Goal: Task Accomplishment & Management: Complete application form

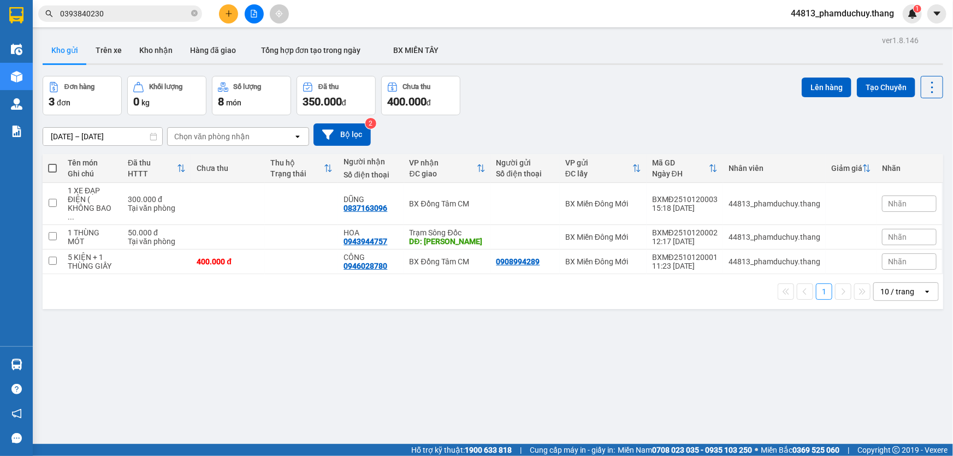
click at [193, 14] on icon "close-circle" at bounding box center [194, 13] width 7 height 7
click at [176, 15] on input "text" at bounding box center [124, 14] width 129 height 12
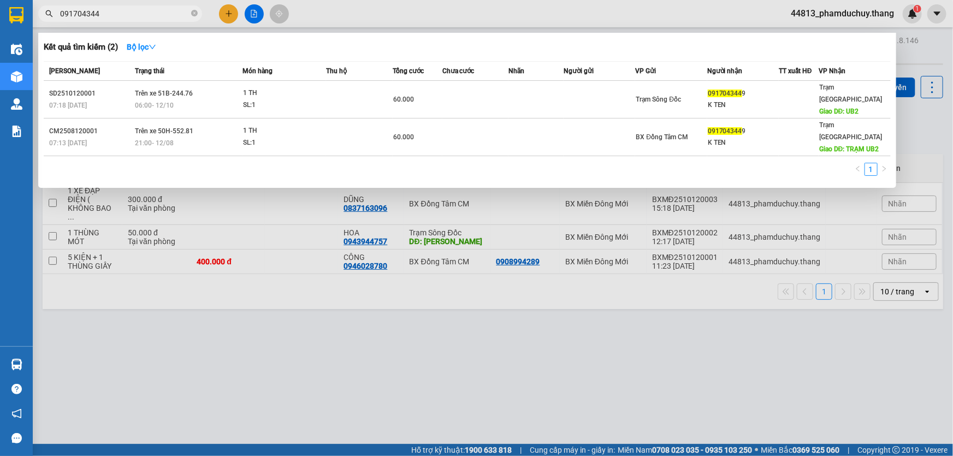
type input "0917043449"
click at [197, 16] on icon "close-circle" at bounding box center [194, 13] width 7 height 7
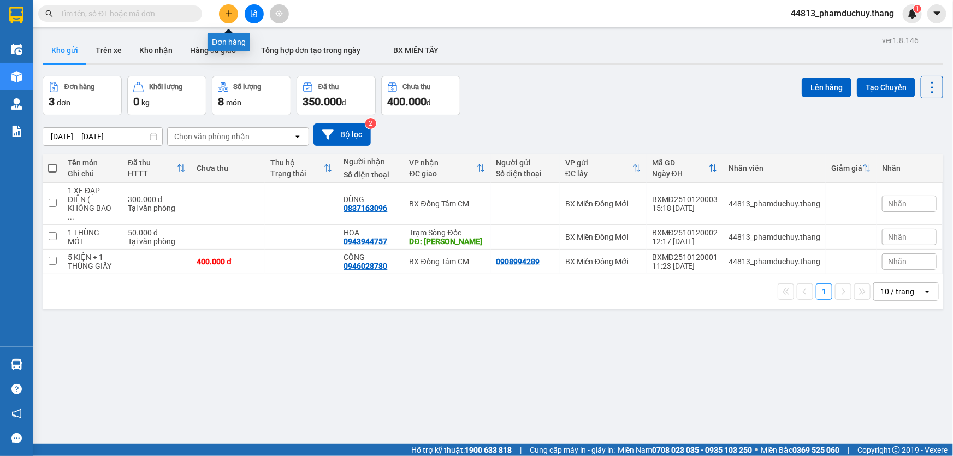
click at [231, 16] on icon "plus" at bounding box center [229, 14] width 8 height 8
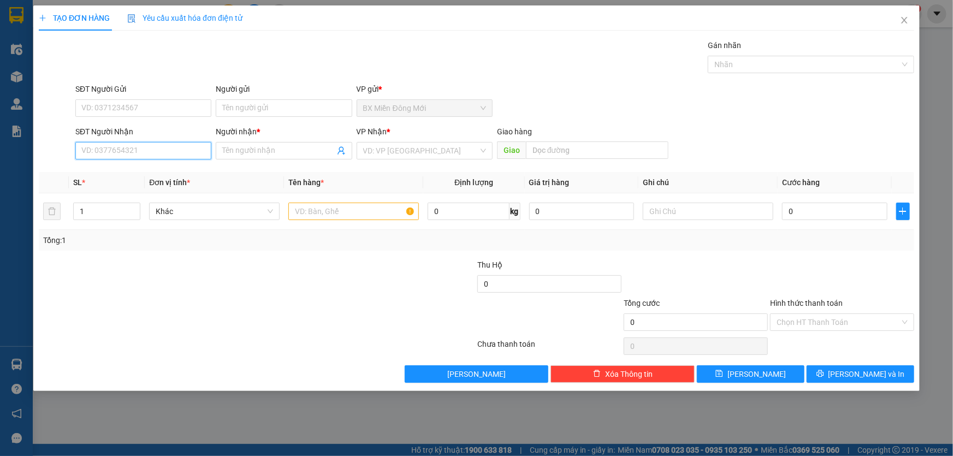
click at [171, 153] on input "SĐT Người Nhận" at bounding box center [143, 150] width 136 height 17
type input "0919833122"
click at [243, 148] on input "Người nhận *" at bounding box center [278, 151] width 112 height 12
type input "TRÌ"
click at [406, 151] on input "search" at bounding box center [420, 150] width 115 height 16
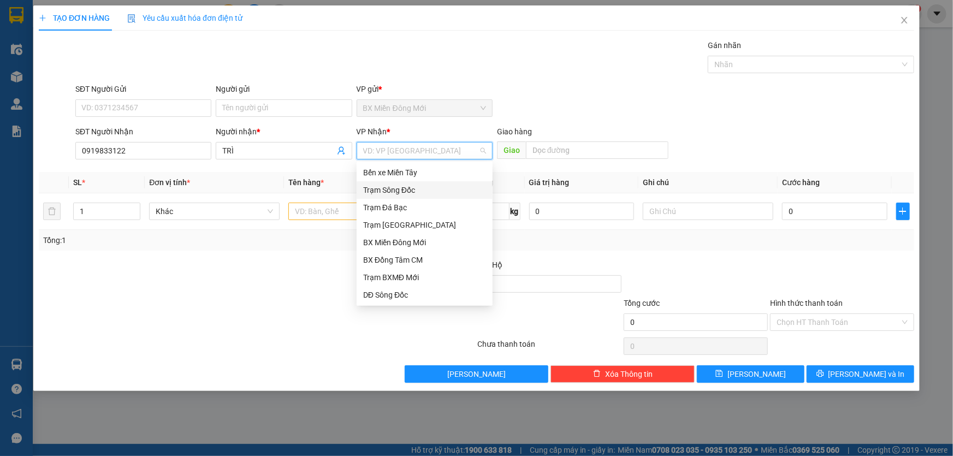
click at [403, 188] on div "Trạm Sông Đốc" at bounding box center [424, 190] width 123 height 12
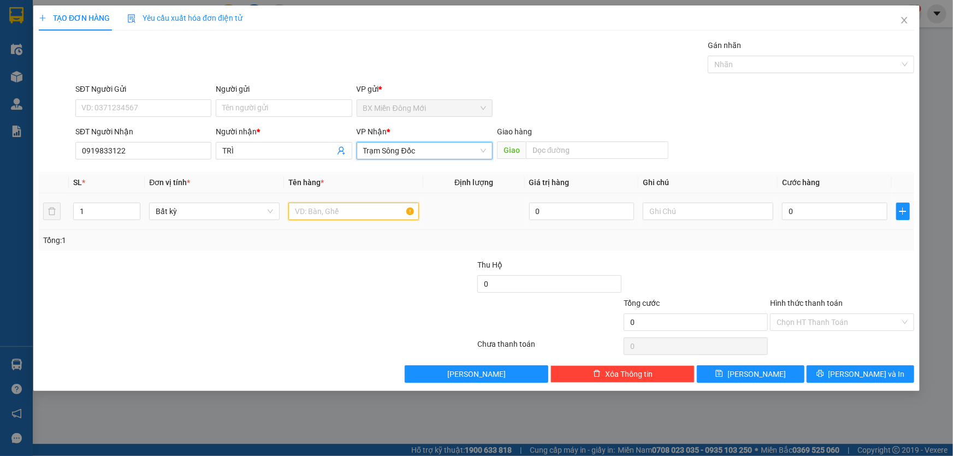
click at [311, 214] on input "text" at bounding box center [353, 211] width 130 height 17
type input "1 BT"
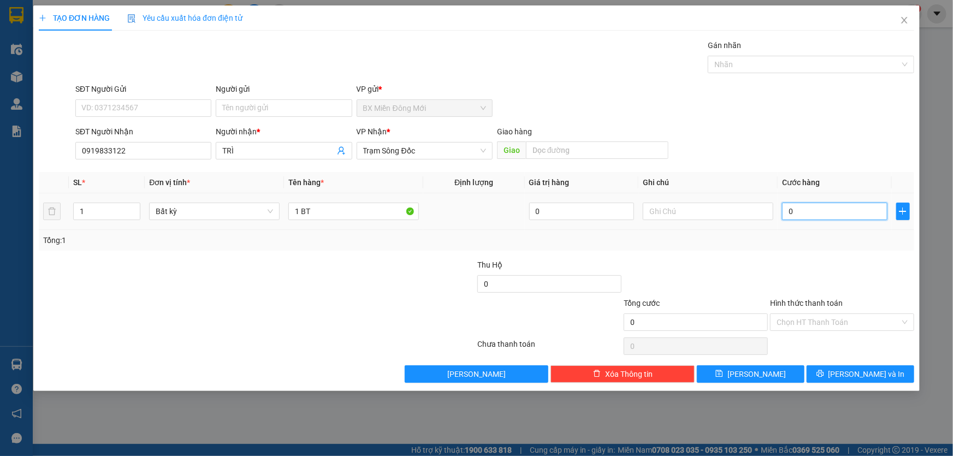
click at [829, 213] on input "0" at bounding box center [834, 211] width 105 height 17
type input "3"
type input "30"
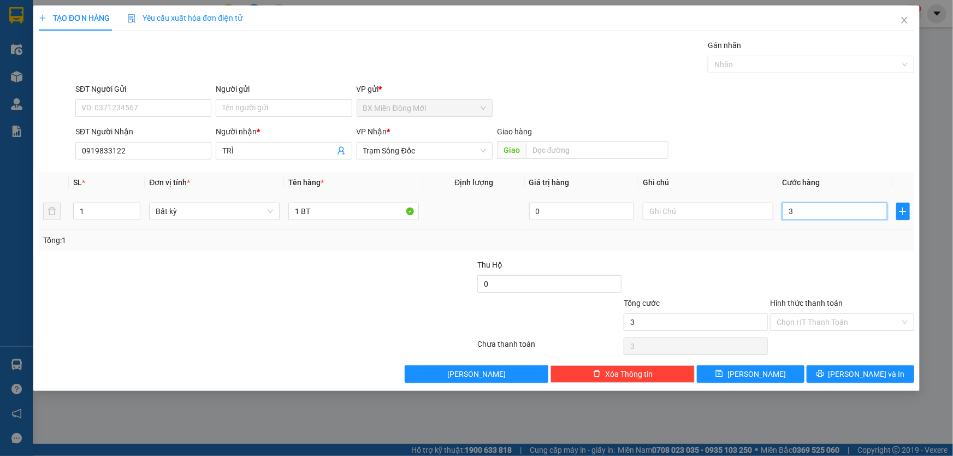
type input "30"
type input "30.000"
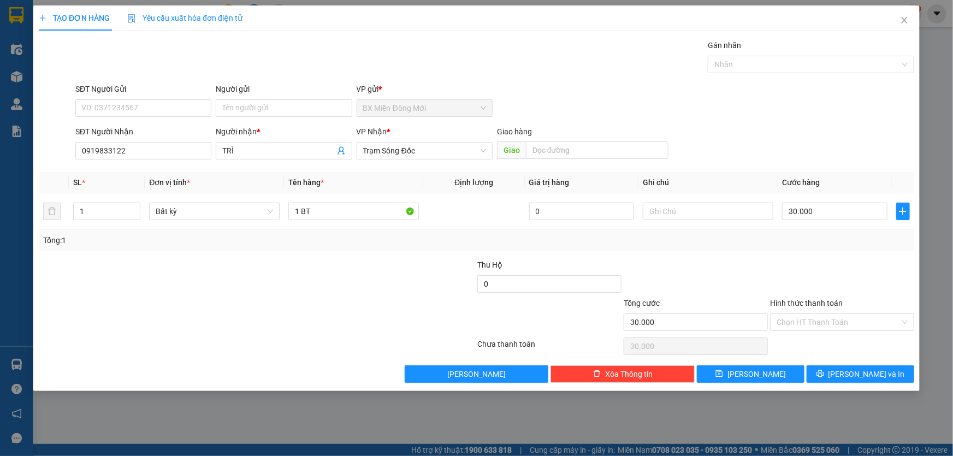
click at [793, 270] on div at bounding box center [842, 278] width 146 height 38
click at [834, 267] on div at bounding box center [842, 278] width 146 height 38
click at [823, 371] on icon "printer" at bounding box center [819, 373] width 7 height 7
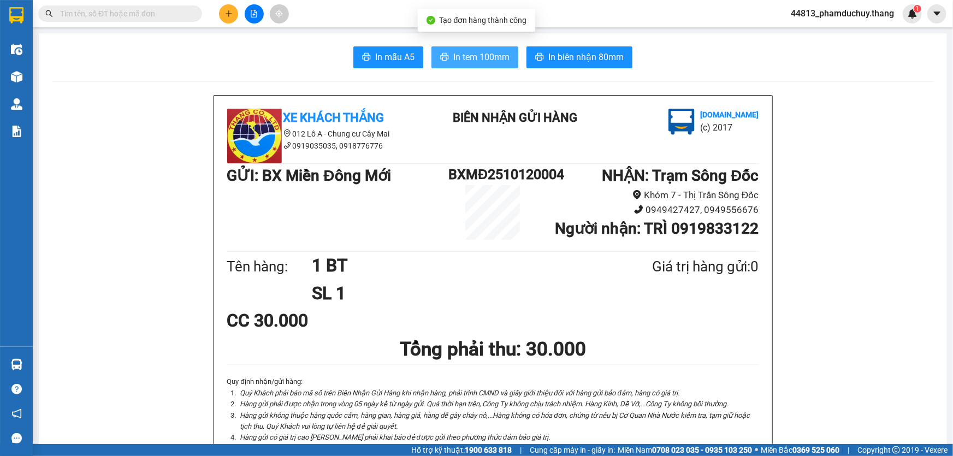
click at [497, 51] on span "In tem 100mm" at bounding box center [481, 57] width 56 height 14
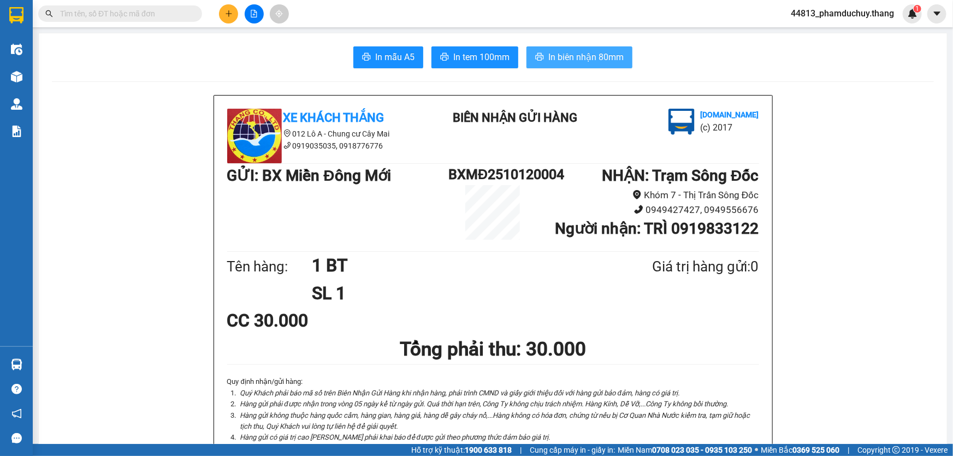
click at [593, 57] on span "In biên nhận 80mm" at bounding box center [585, 57] width 75 height 14
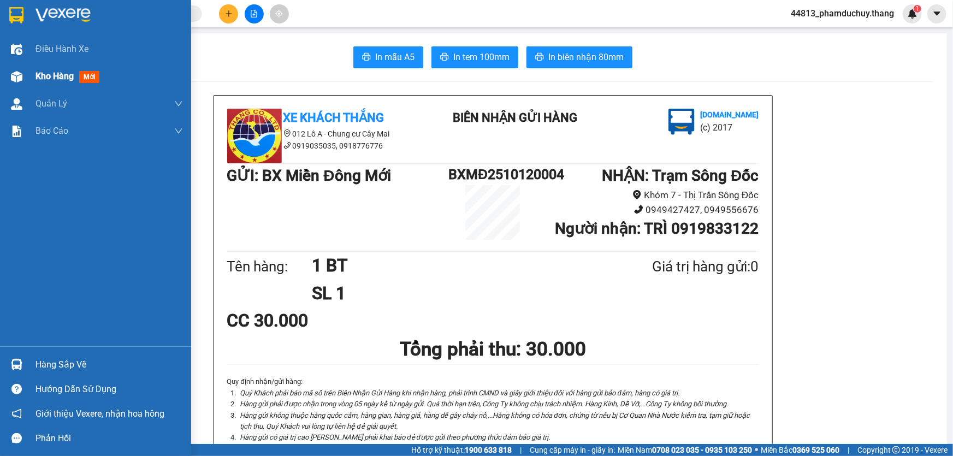
click at [52, 78] on span "Kho hàng" at bounding box center [54, 76] width 38 height 10
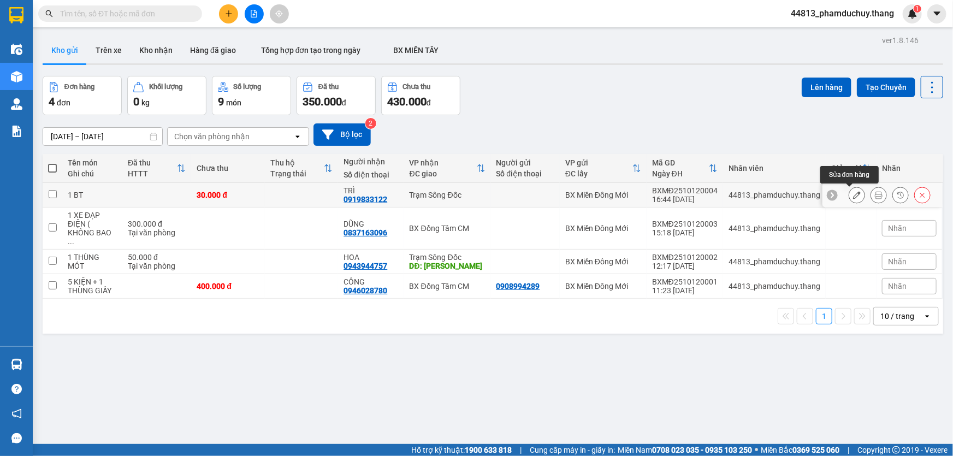
click at [853, 192] on icon at bounding box center [857, 195] width 8 height 8
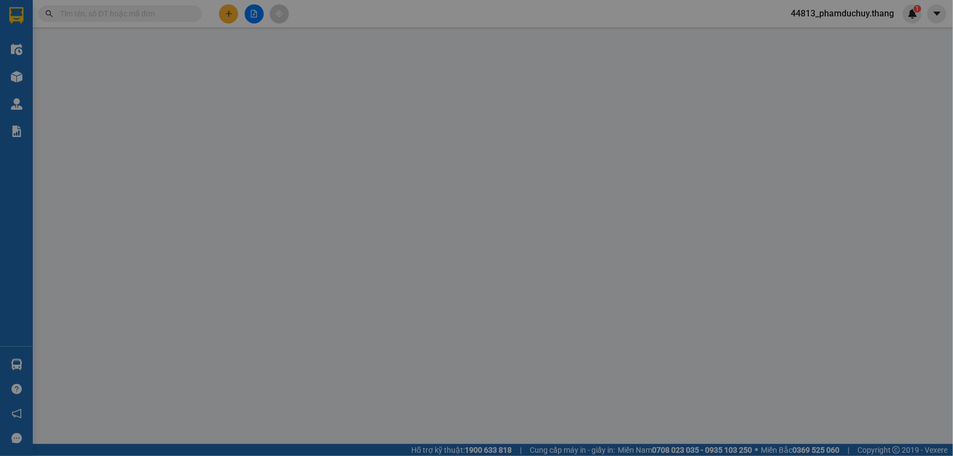
type input "0919833122"
type input "TRÌ"
type input "30.000"
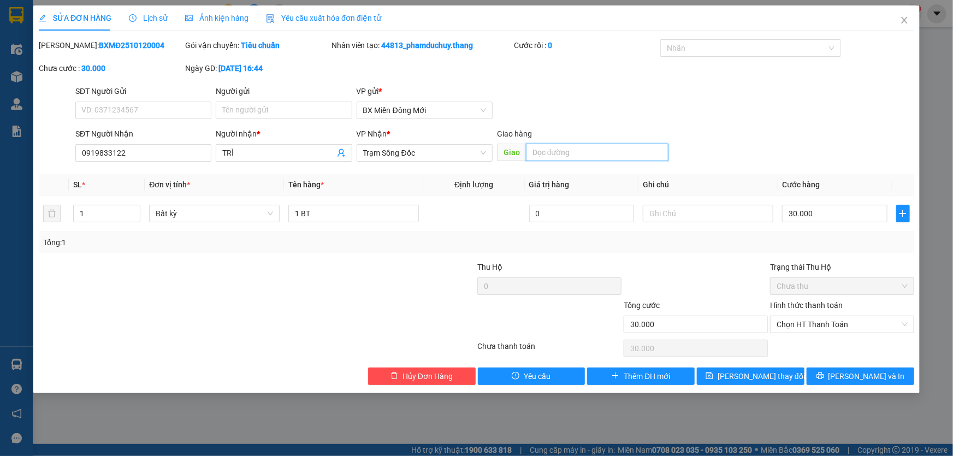
click at [575, 152] on input "text" at bounding box center [597, 152] width 142 height 17
type input "CẦU NƯỚC ĐỤC"
drag, startPoint x: 609, startPoint y: 151, endPoint x: 513, endPoint y: 150, distance: 96.1
click at [513, 150] on span "Giao CẦU NƯỚC ĐỤC" at bounding box center [582, 152] width 171 height 17
click at [429, 154] on span "Trạm Sông Đốc" at bounding box center [424, 153] width 123 height 16
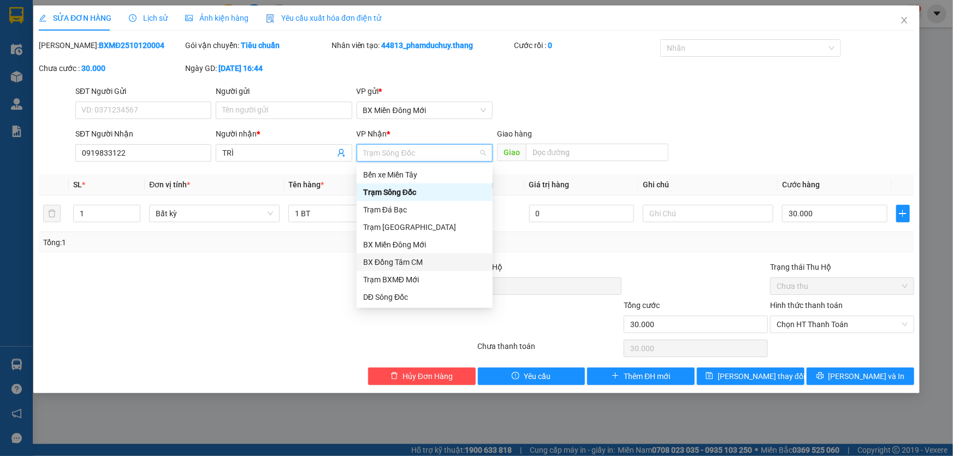
click at [397, 261] on div "BX Đồng Tâm CM" at bounding box center [424, 262] width 123 height 12
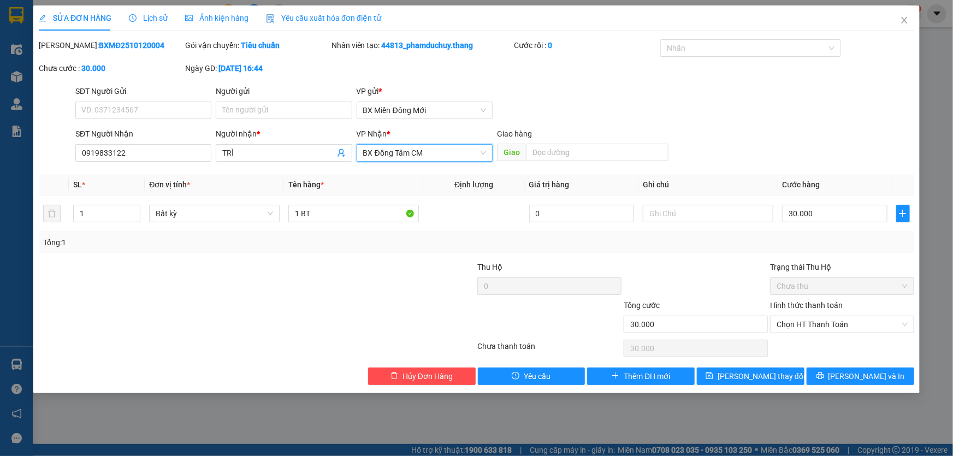
click at [439, 150] on span "BX Đồng Tâm CM" at bounding box center [424, 153] width 123 height 16
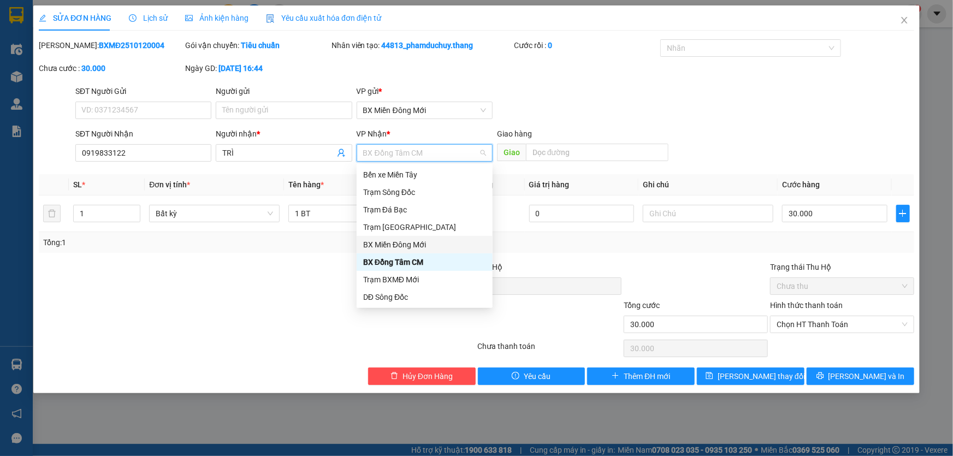
drag, startPoint x: 647, startPoint y: 94, endPoint x: 650, endPoint y: 88, distance: 6.6
click at [649, 89] on div "SĐT Người Gửi VD: 0371234567 Người gửi Tên người gửi VP gửi * BX Miền [GEOGRAPH…" at bounding box center [494, 104] width 843 height 38
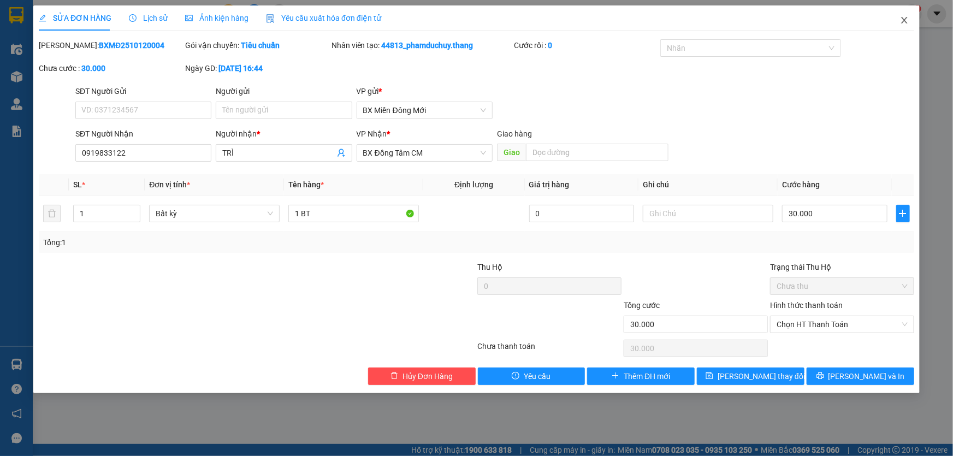
click at [904, 26] on span "Close" at bounding box center [904, 20] width 31 height 31
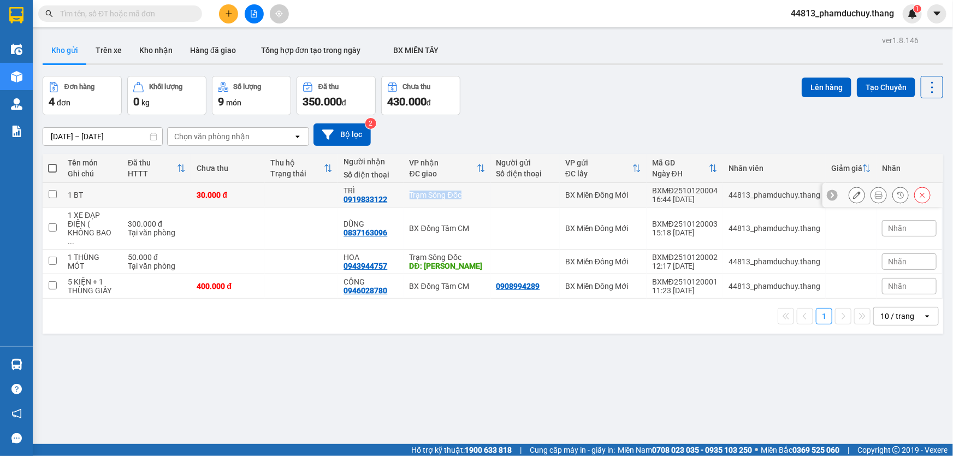
drag, startPoint x: 408, startPoint y: 194, endPoint x: 467, endPoint y: 201, distance: 60.0
click at [467, 201] on td "Trạm Sông Đốc" at bounding box center [447, 195] width 87 height 25
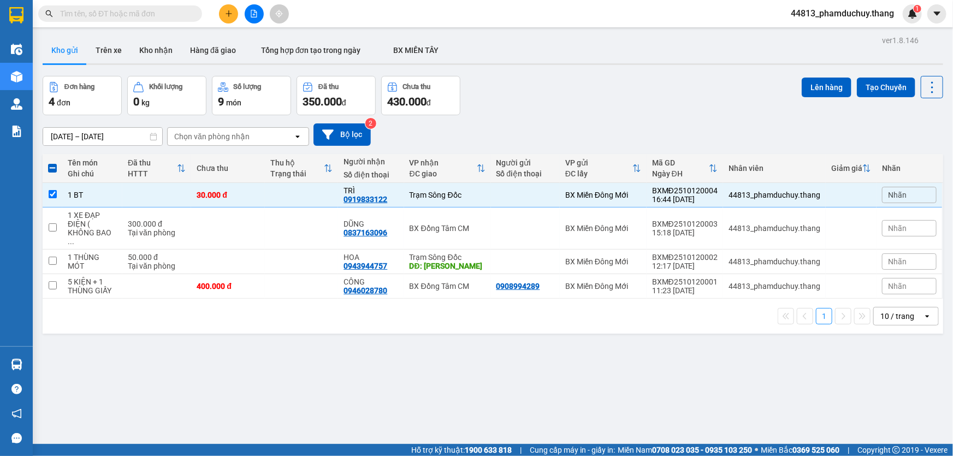
click at [538, 86] on div "Đơn hàng 4 đơn Khối lượng 0 kg Số lượng 9 món Đã thu 350.000 đ Chưa thu 430.000…" at bounding box center [493, 95] width 900 height 39
click at [50, 192] on input "checkbox" at bounding box center [53, 194] width 8 height 8
checkbox input "false"
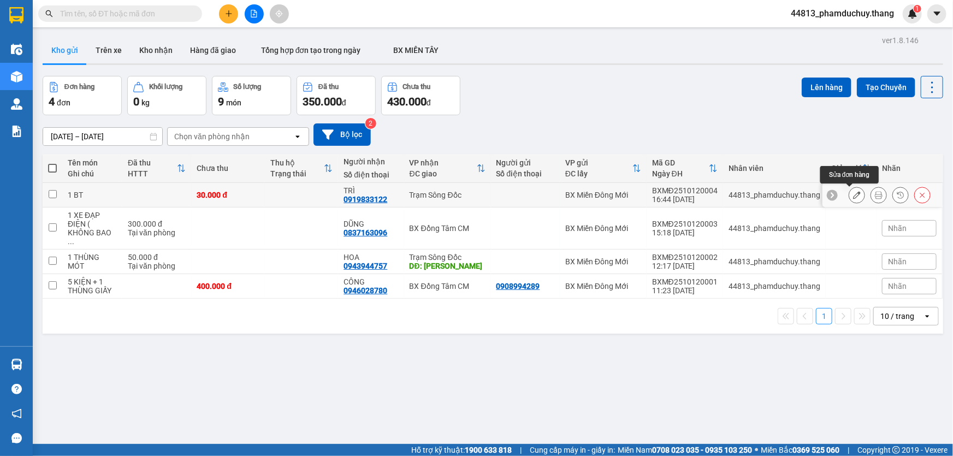
click at [853, 192] on icon at bounding box center [857, 195] width 8 height 8
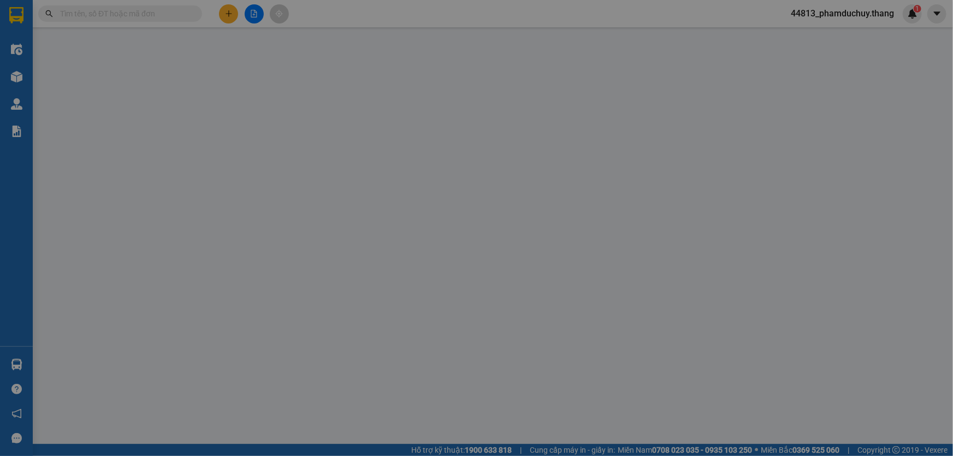
type input "0919833122"
type input "TRÌ"
type input "30.000"
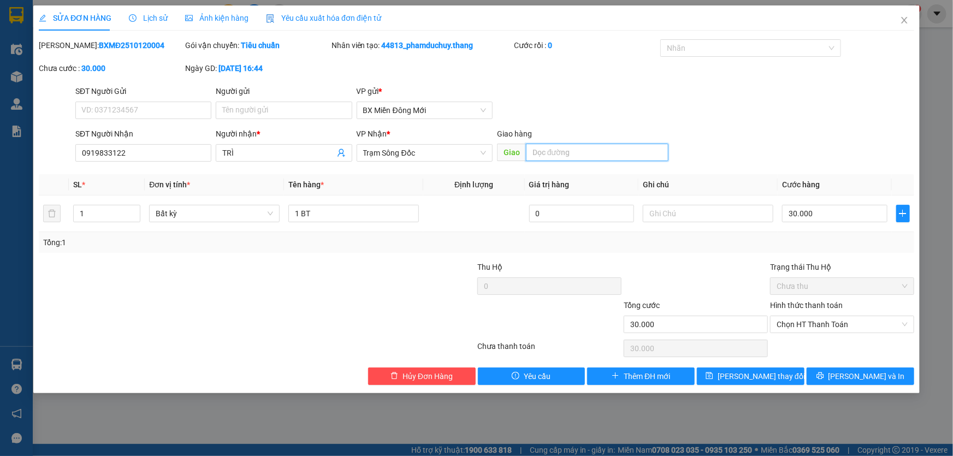
click at [578, 152] on input "text" at bounding box center [597, 152] width 142 height 17
click at [576, 150] on input "text" at bounding box center [597, 152] width 142 height 17
click at [575, 150] on input "text" at bounding box center [597, 152] width 142 height 17
click at [574, 150] on input "text" at bounding box center [597, 152] width 142 height 17
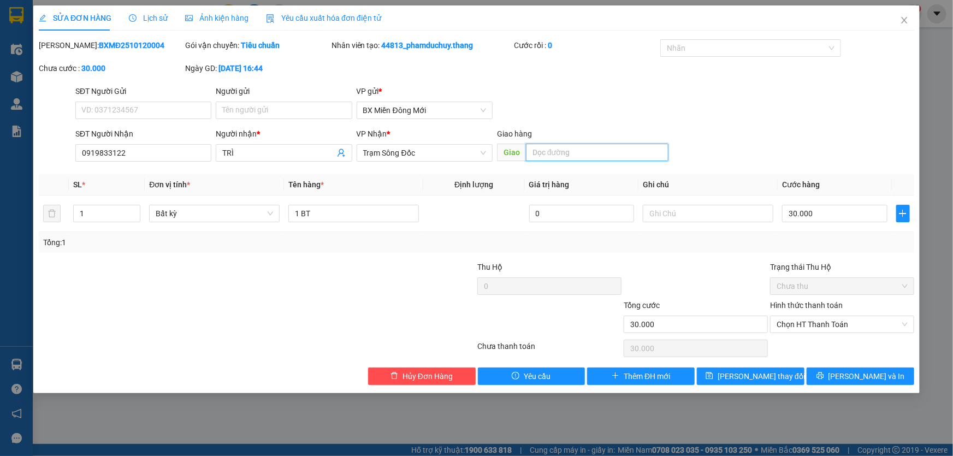
click at [574, 150] on input "text" at bounding box center [597, 152] width 142 height 17
click at [573, 150] on input "text" at bounding box center [597, 152] width 142 height 17
click at [572, 150] on input "text" at bounding box center [597, 152] width 142 height 17
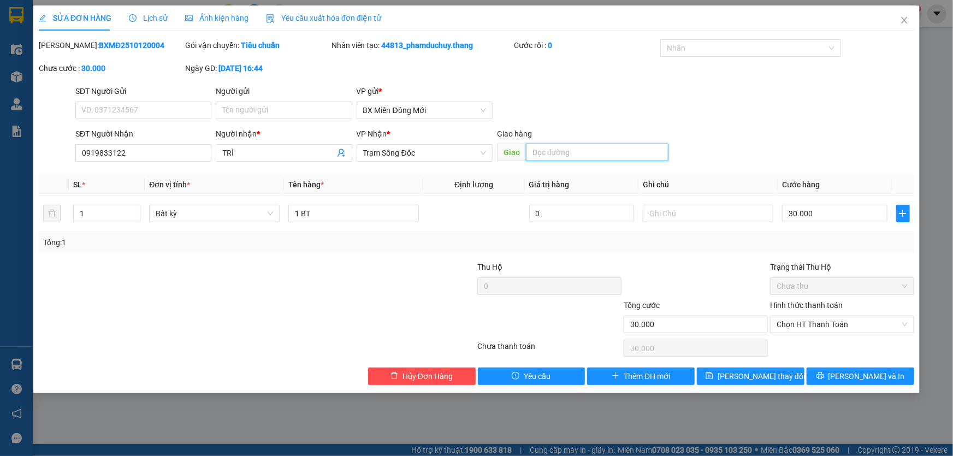
click at [572, 150] on input "text" at bounding box center [597, 152] width 142 height 17
type input "CẦU NƯỚC ĐỤC"
click at [847, 376] on button "[PERSON_NAME] và In" at bounding box center [860, 375] width 108 height 17
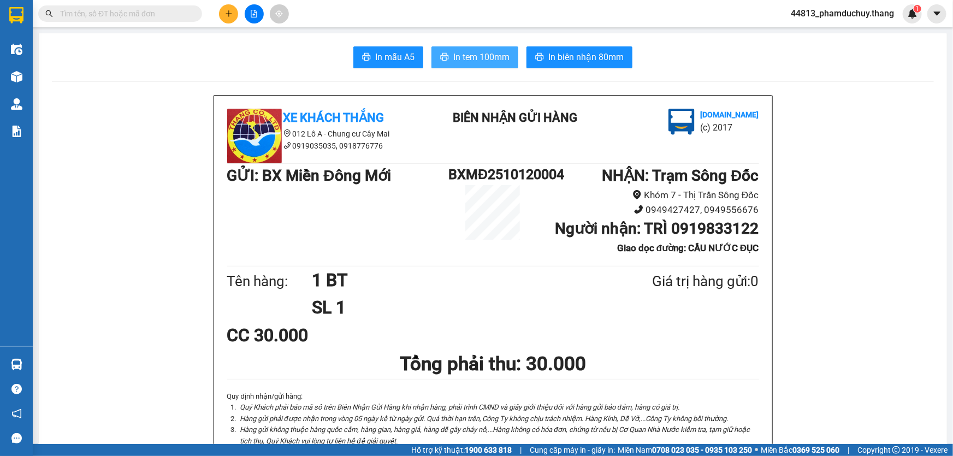
click at [477, 65] on button "In tem 100mm" at bounding box center [474, 57] width 87 height 22
click at [572, 52] on span "In biên nhận 80mm" at bounding box center [585, 57] width 75 height 14
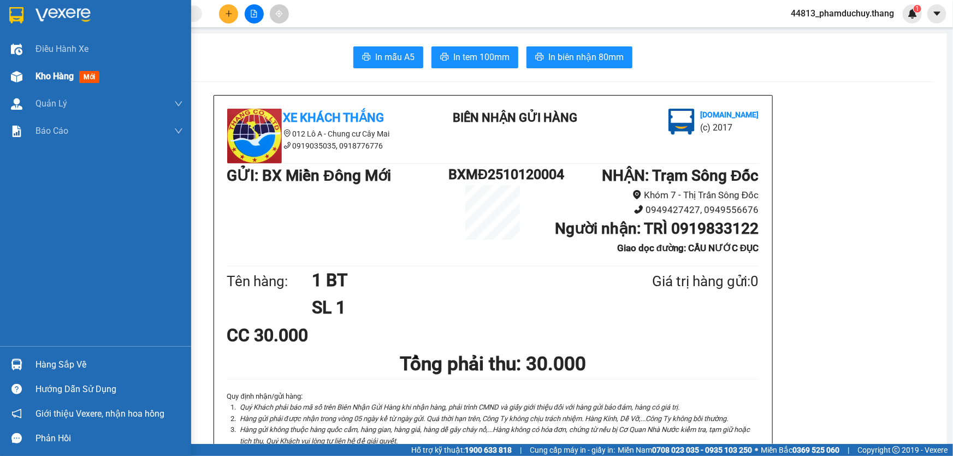
click at [56, 73] on span "Kho hàng" at bounding box center [54, 76] width 38 height 10
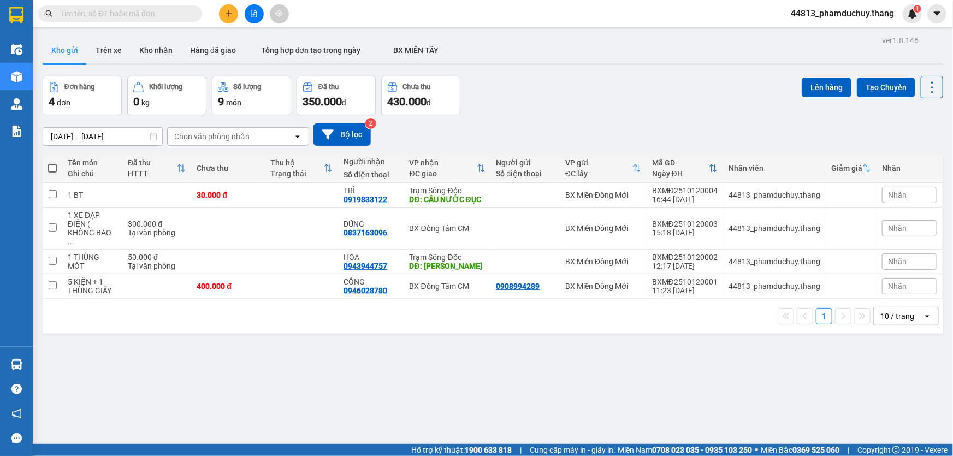
click at [228, 14] on icon "plus" at bounding box center [228, 13] width 6 height 1
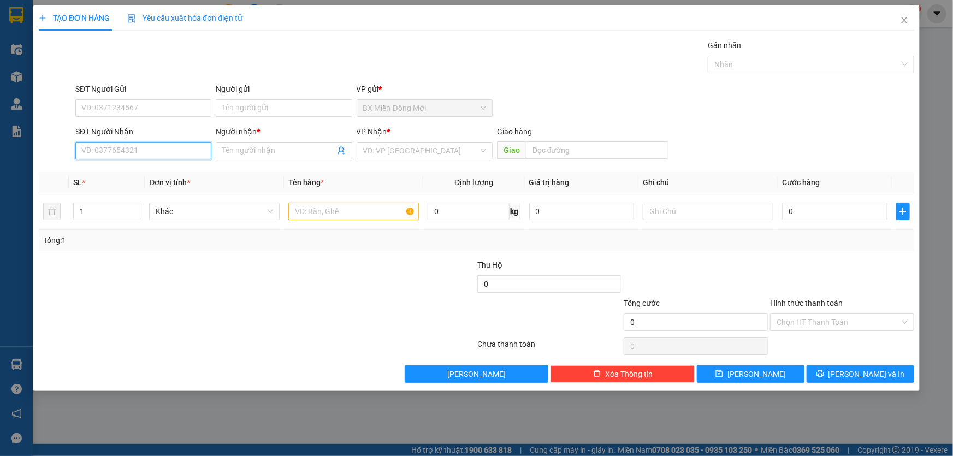
click at [158, 153] on input "SĐT Người Nhận" at bounding box center [143, 150] width 136 height 17
type input "0942534591"
click at [144, 170] on div "0942534591 - XUÂN" at bounding box center [143, 173] width 123 height 12
type input "XUÂN"
type input "NÔNG TRƯỜNG 402"
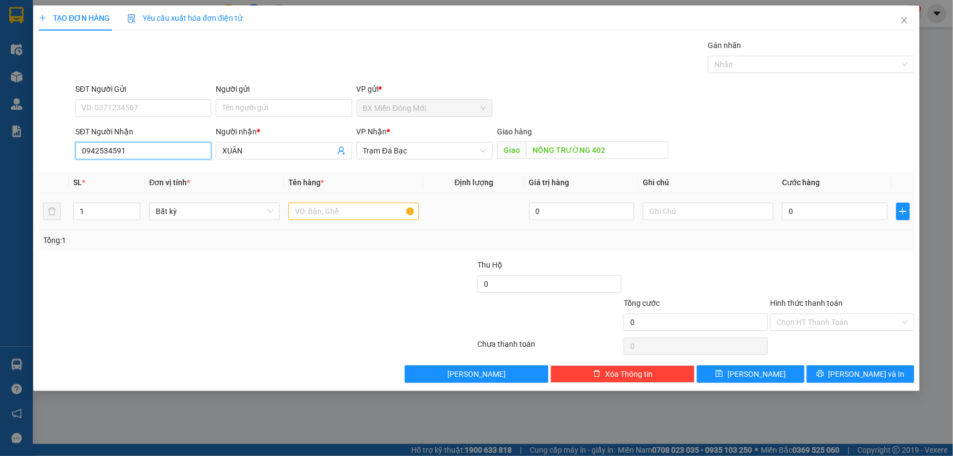
type input "0942534591"
click at [330, 221] on div at bounding box center [353, 211] width 130 height 22
click at [377, 214] on input "text" at bounding box center [353, 211] width 130 height 17
type input "1 THÙNG GIẤY"
click at [846, 210] on input "0" at bounding box center [834, 211] width 105 height 17
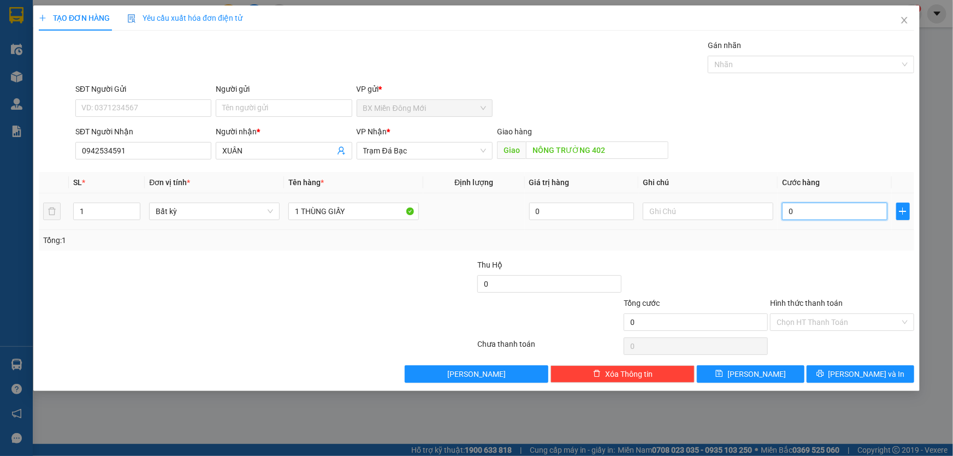
type input "4"
type input "40"
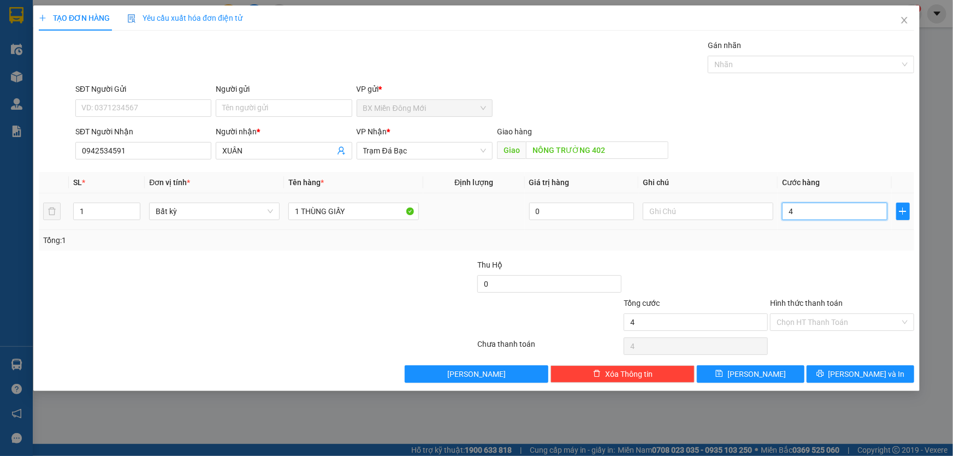
type input "40"
type input "40.000"
drag, startPoint x: 857, startPoint y: 256, endPoint x: 856, endPoint y: 317, distance: 60.6
click at [857, 258] on div "Transit Pickup Surcharge Ids Transit Deliver Surcharge Ids Transit Deliver Surc…" at bounding box center [476, 210] width 875 height 343
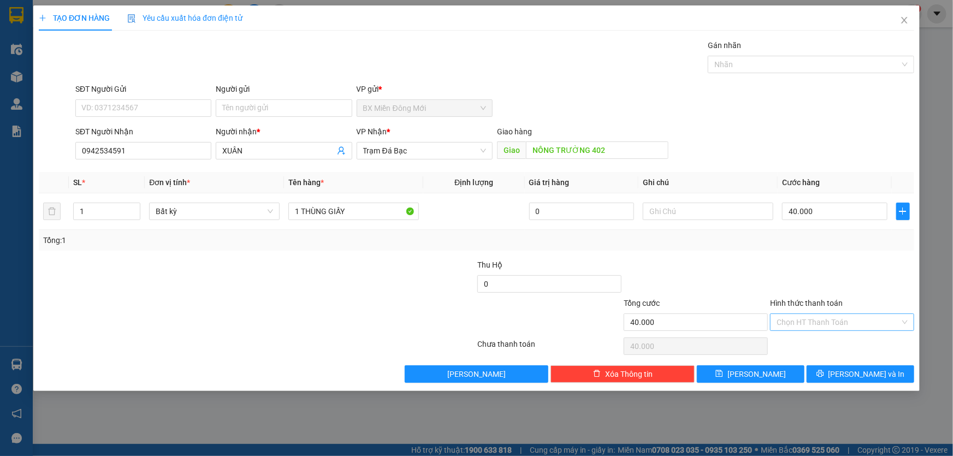
click at [852, 322] on input "Hình thức thanh toán" at bounding box center [837, 322] width 123 height 16
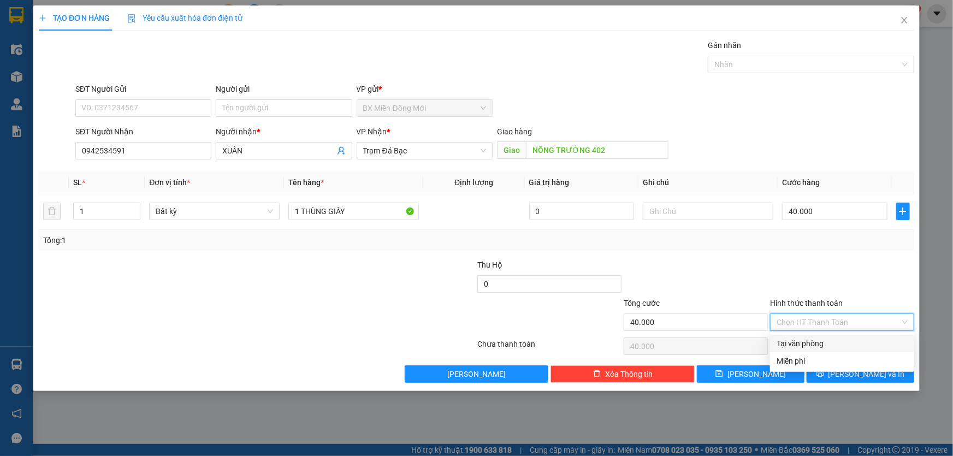
click at [834, 341] on div "Tại văn phòng" at bounding box center [841, 343] width 131 height 12
type input "0"
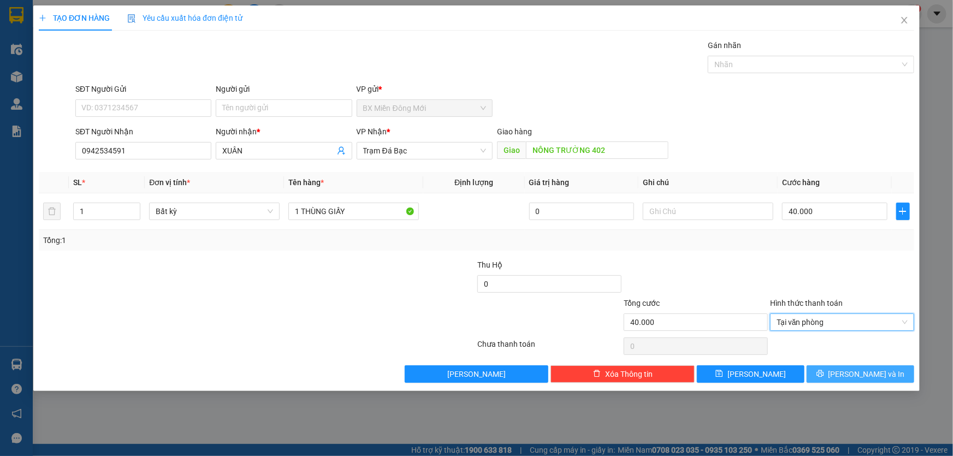
click at [845, 378] on button "[PERSON_NAME] và In" at bounding box center [860, 373] width 108 height 17
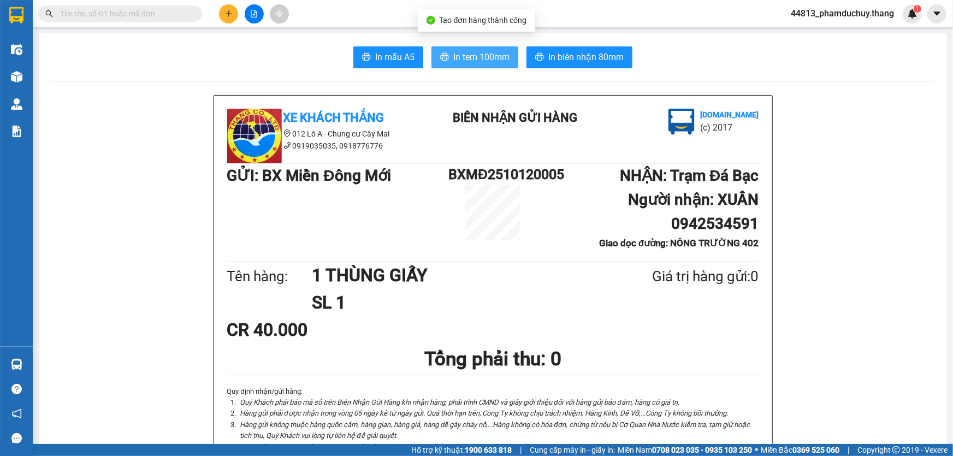
drag, startPoint x: 478, startPoint y: 63, endPoint x: 481, endPoint y: 53, distance: 10.7
click at [479, 63] on span "In tem 100mm" at bounding box center [481, 57] width 56 height 14
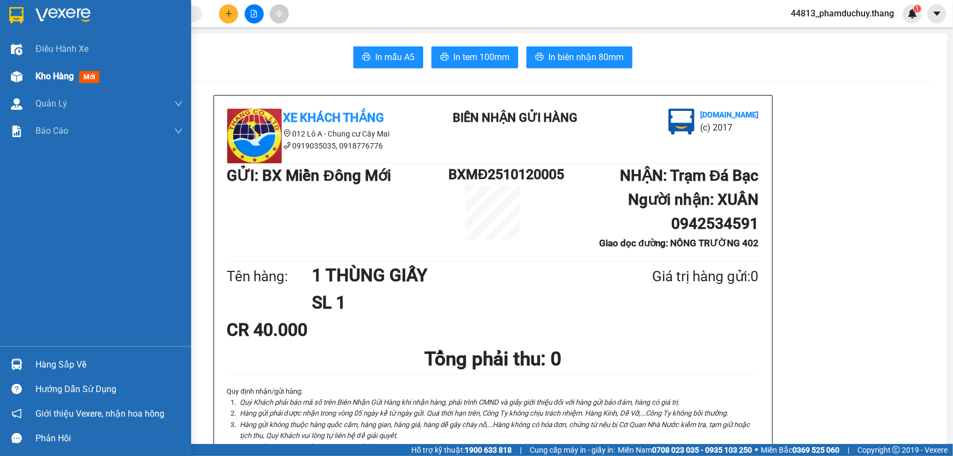
click at [42, 72] on span "Kho hàng" at bounding box center [54, 76] width 38 height 10
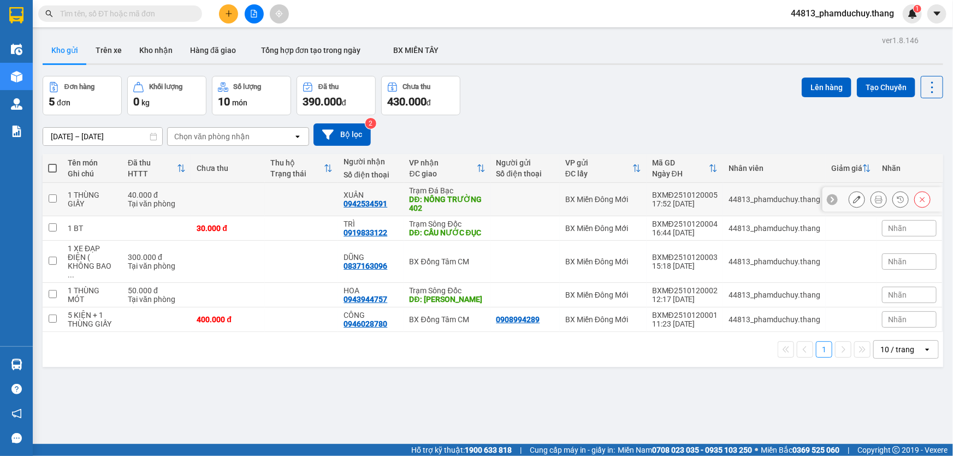
click at [849, 198] on button at bounding box center [856, 199] width 15 height 19
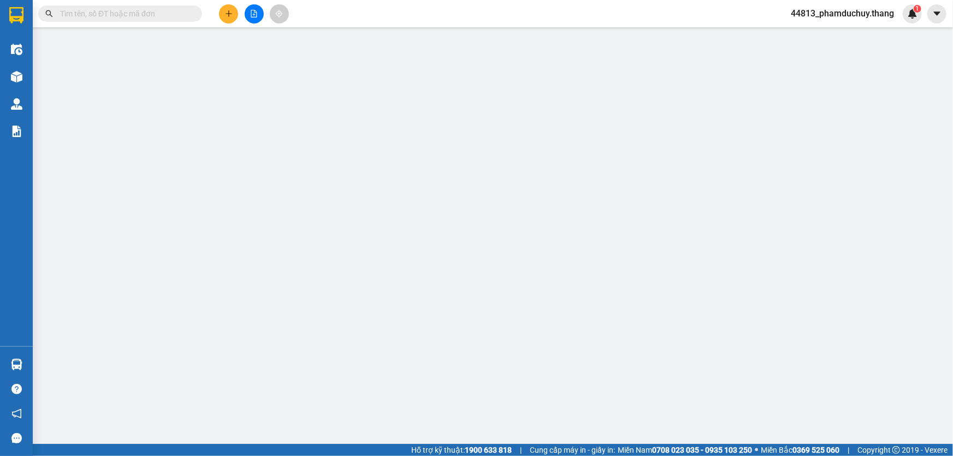
type input "0942534591"
type input "XUÂN"
type input "NÔNG TRƯỜNG 402"
type input "40.000"
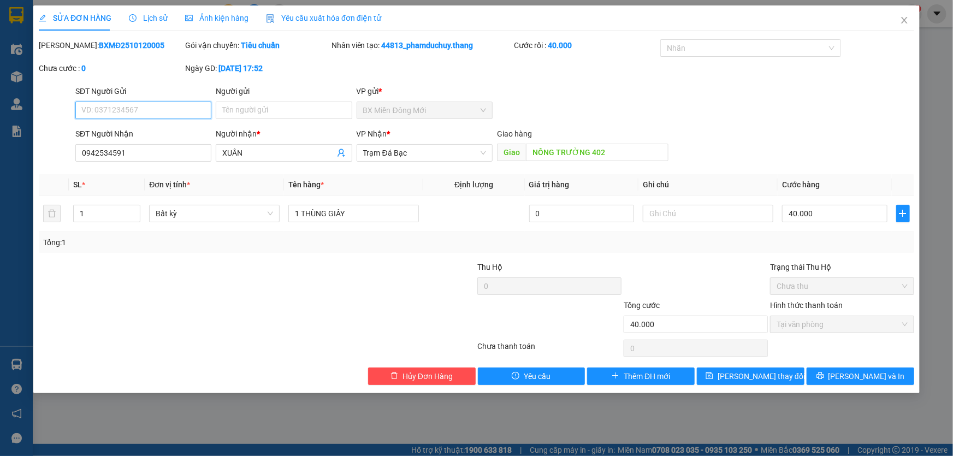
click at [814, 286] on span "Chưa thu" at bounding box center [841, 286] width 131 height 16
drag, startPoint x: 143, startPoint y: 153, endPoint x: 69, endPoint y: 154, distance: 73.7
click at [74, 156] on div "SĐT Người Nhận 0942534591 0942534591" at bounding box center [143, 147] width 140 height 38
click at [433, 377] on span "Hủy Đơn Hàng" at bounding box center [427, 376] width 50 height 12
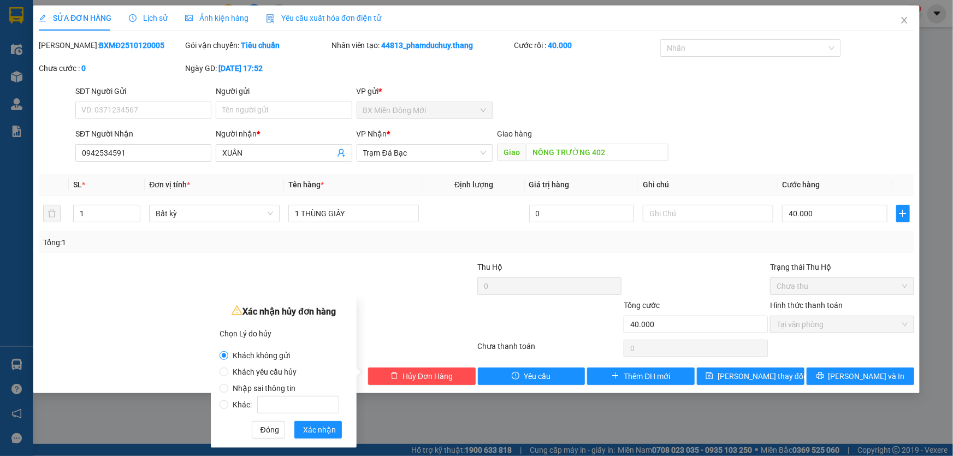
click at [229, 387] on span "Nhập sai thông tin" at bounding box center [264, 388] width 72 height 9
click at [228, 387] on input "Nhập sai thông tin" at bounding box center [223, 388] width 9 height 9
radio input "true"
radio input "false"
click at [329, 434] on span "Xác nhận" at bounding box center [319, 430] width 33 height 12
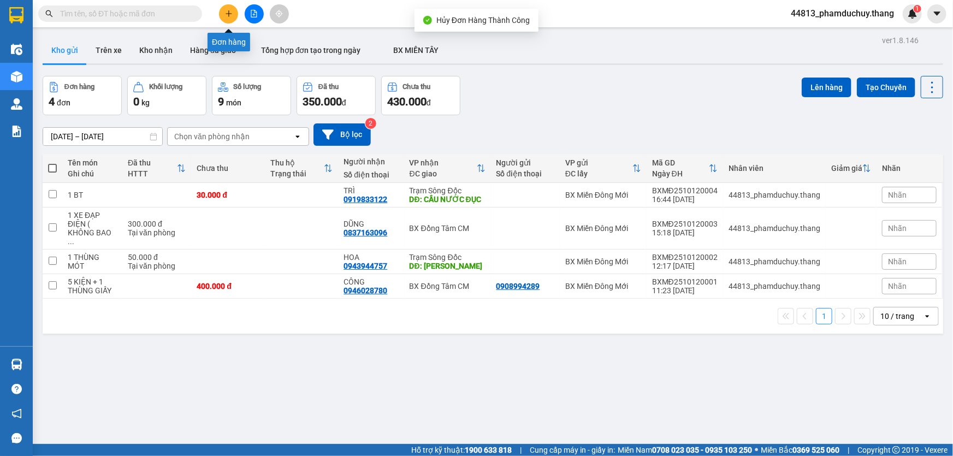
click at [233, 16] on button at bounding box center [228, 13] width 19 height 19
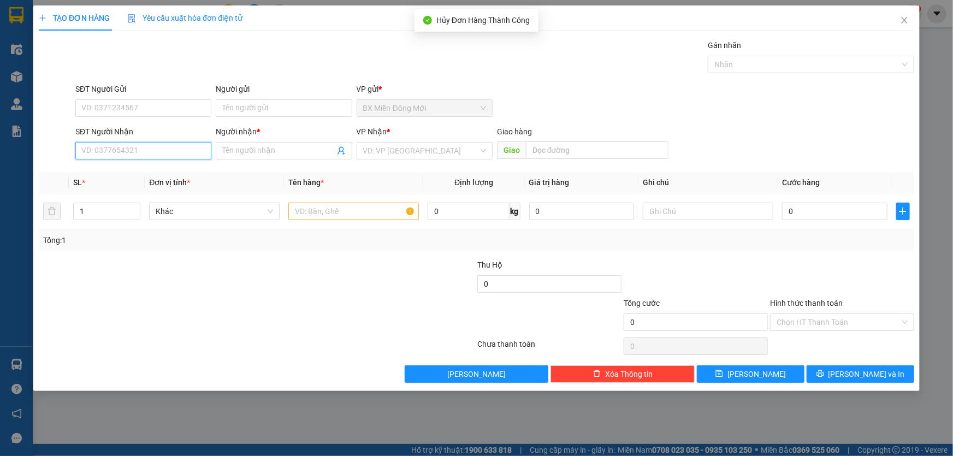
click at [193, 147] on input "SĐT Người Nhận" at bounding box center [143, 150] width 136 height 17
paste input "0942534591"
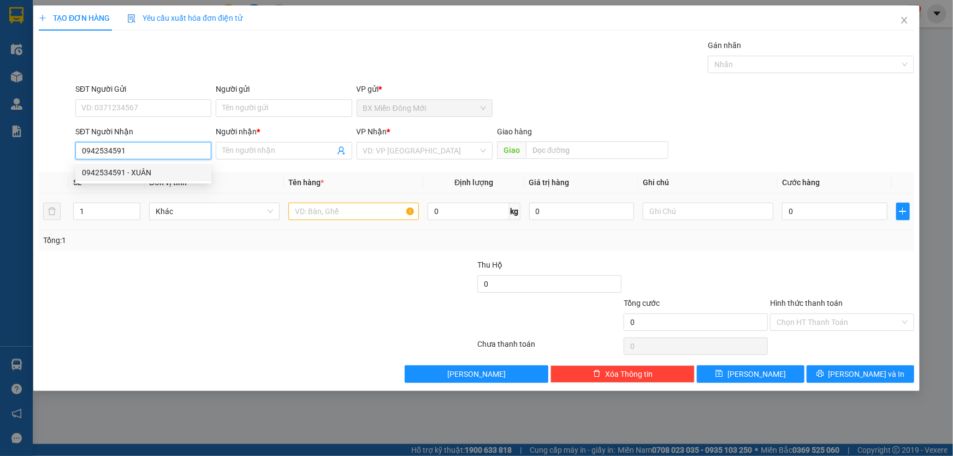
type input "0942534591"
drag, startPoint x: 296, startPoint y: 289, endPoint x: 248, endPoint y: 242, distance: 67.6
click at [292, 281] on div at bounding box center [184, 278] width 293 height 38
click at [174, 152] on input "0942534591" at bounding box center [143, 150] width 136 height 17
drag, startPoint x: 175, startPoint y: 175, endPoint x: 203, endPoint y: 183, distance: 29.2
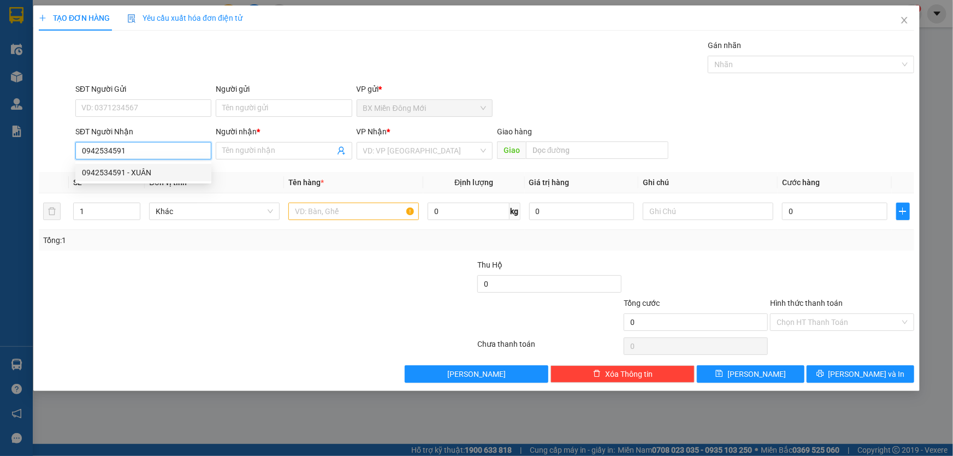
click at [190, 181] on div "0942534591 0942534591 - XUÂN" at bounding box center [143, 173] width 136 height 22
click at [363, 212] on input "text" at bounding box center [353, 211] width 130 height 17
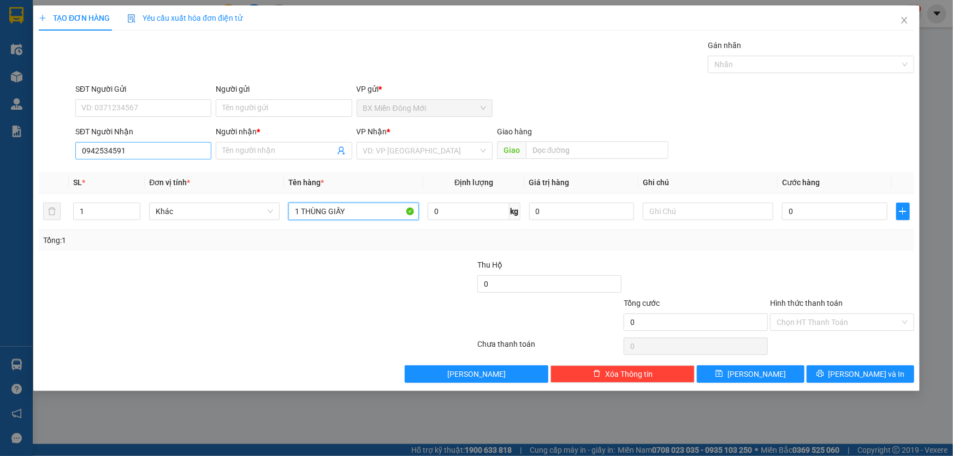
type input "1 THÙNG GIẤY"
click at [202, 146] on input "0942534591" at bounding box center [143, 150] width 136 height 17
drag, startPoint x: 175, startPoint y: 175, endPoint x: 524, endPoint y: 170, distance: 349.4
click at [174, 174] on div "0942534591 - XUÂN" at bounding box center [143, 173] width 123 height 12
type input "XUÂN"
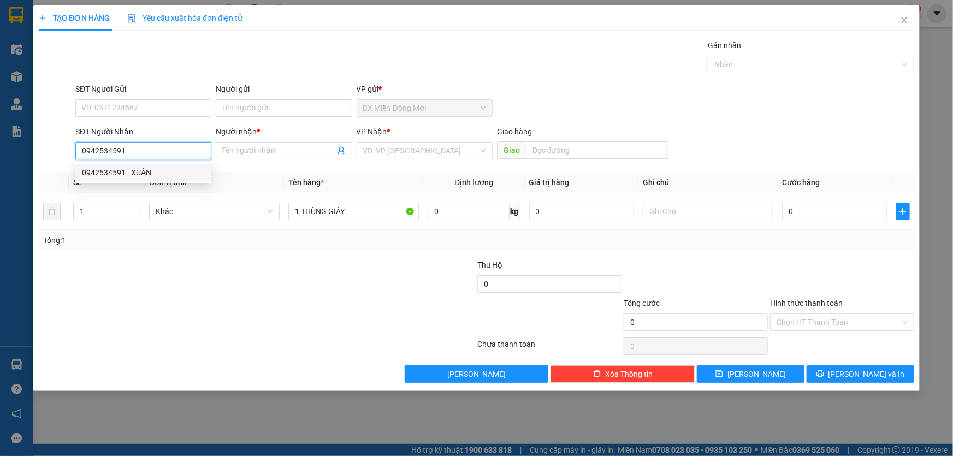
type input "NÔNG TRƯỜNG 402"
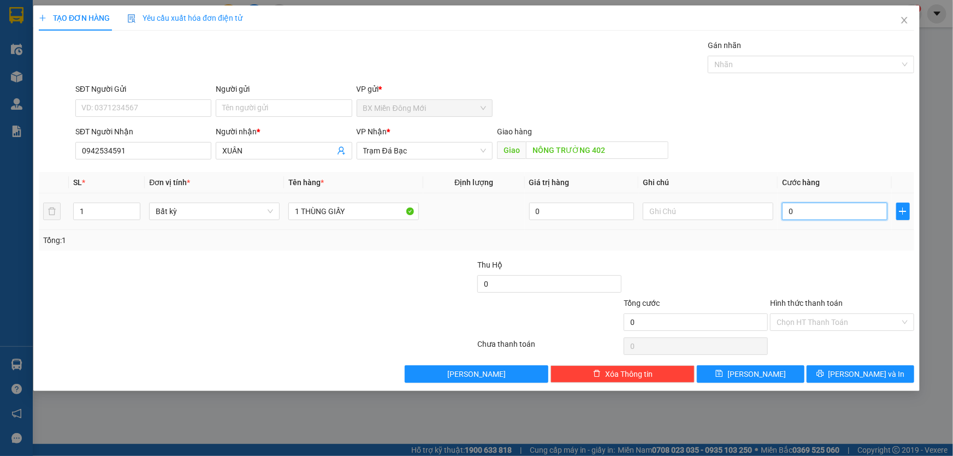
click at [842, 210] on input "0" at bounding box center [834, 211] width 105 height 17
type input "4"
type input "40"
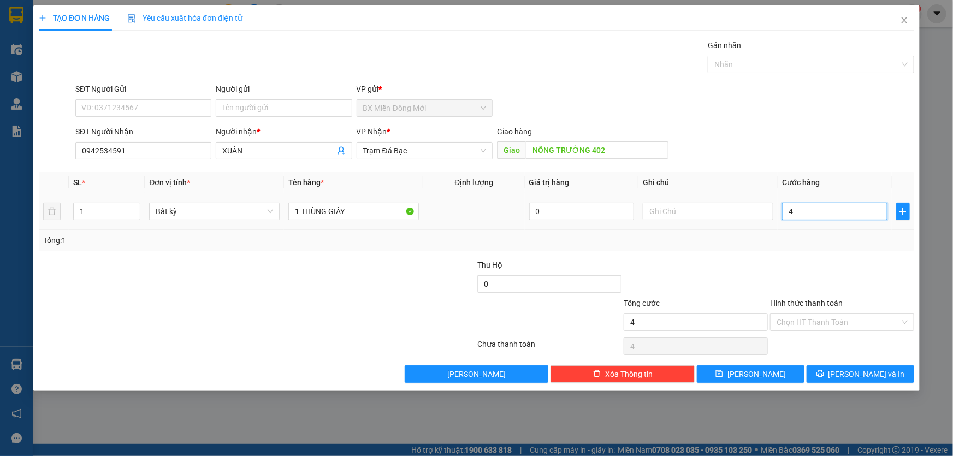
type input "40"
type input "40.000"
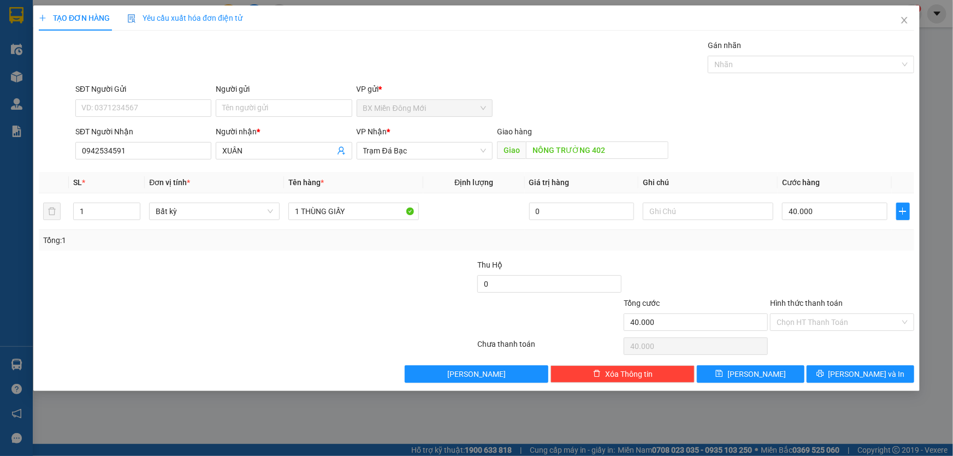
click at [790, 245] on div "Tổng: 1" at bounding box center [476, 240] width 866 height 12
click at [824, 370] on icon "printer" at bounding box center [820, 374] width 8 height 8
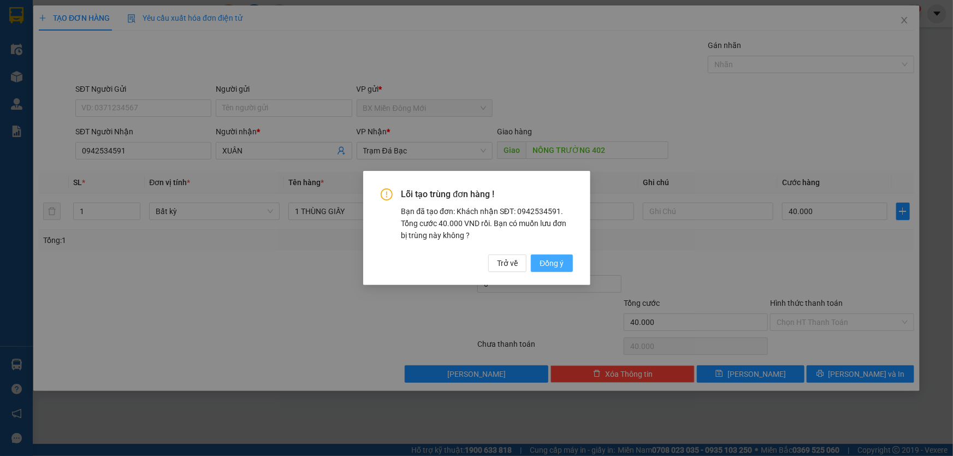
click at [548, 259] on span "Đồng ý" at bounding box center [551, 263] width 24 height 12
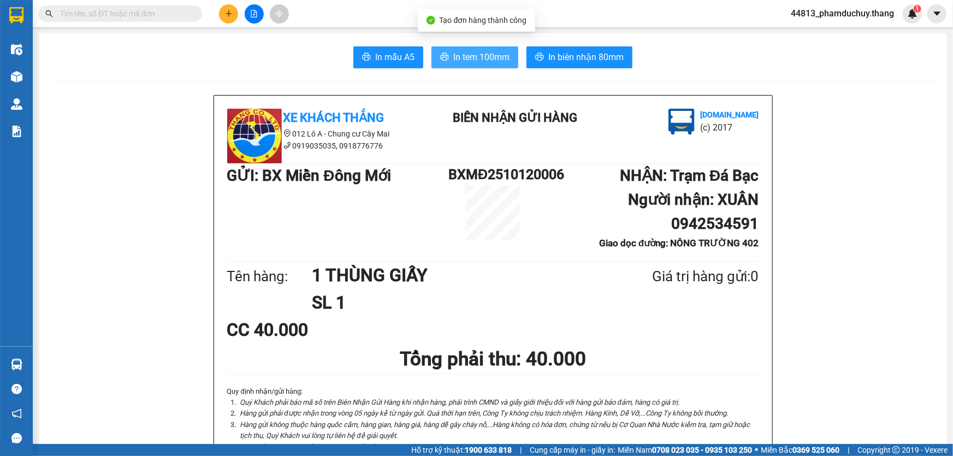
click at [482, 55] on span "In tem 100mm" at bounding box center [481, 57] width 56 height 14
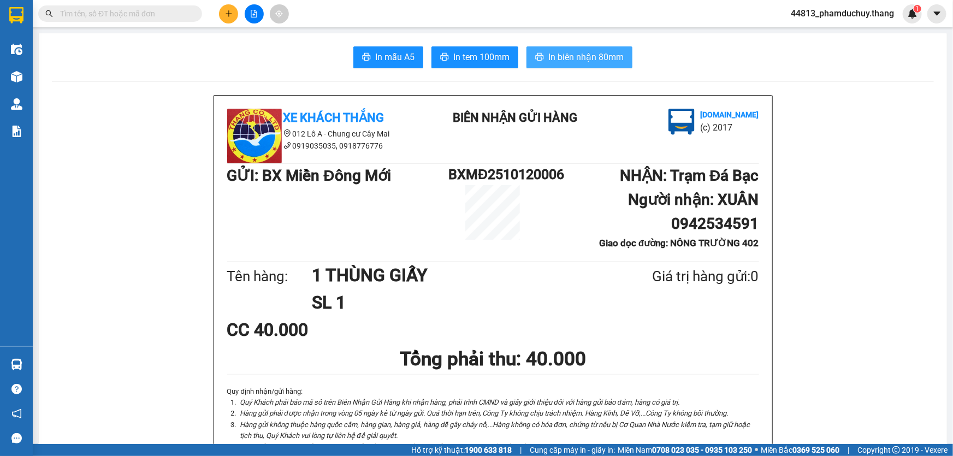
click at [571, 57] on span "In biên nhận 80mm" at bounding box center [585, 57] width 75 height 14
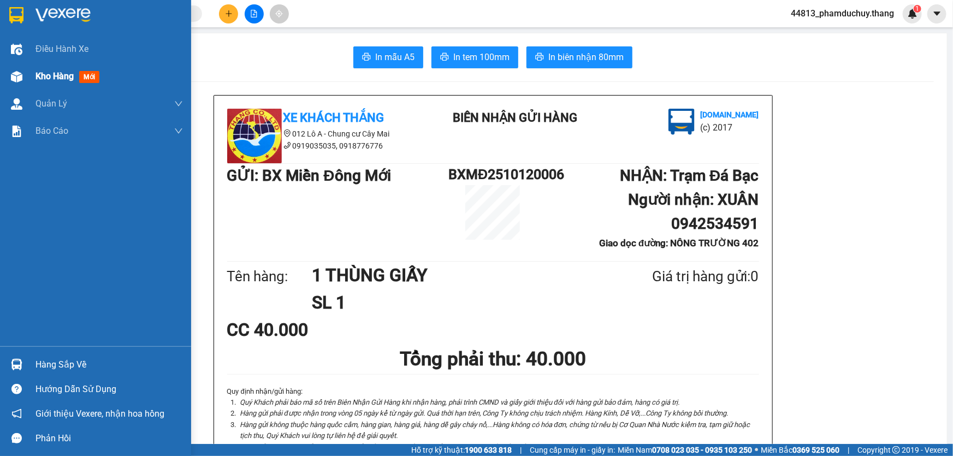
click at [47, 71] on span "Kho hàng" at bounding box center [54, 76] width 38 height 10
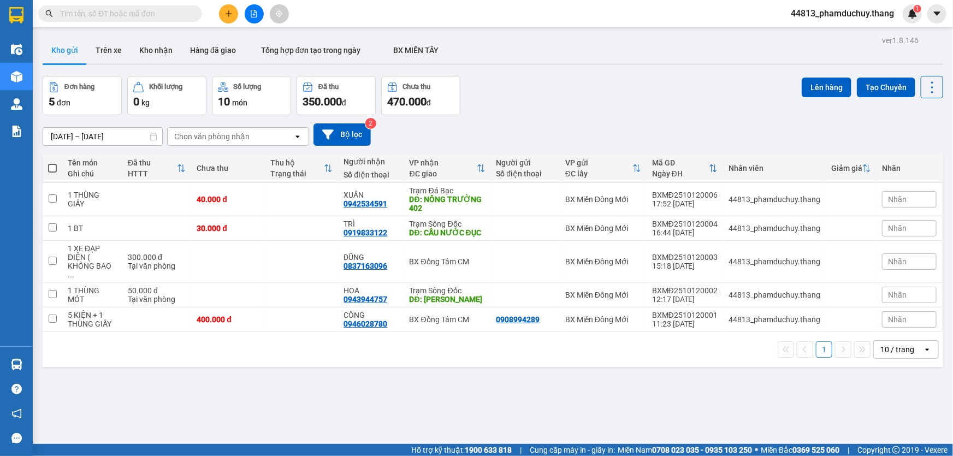
click at [54, 171] on span at bounding box center [52, 168] width 9 height 9
click at [52, 163] on input "checkbox" at bounding box center [52, 163] width 0 height 0
checkbox input "true"
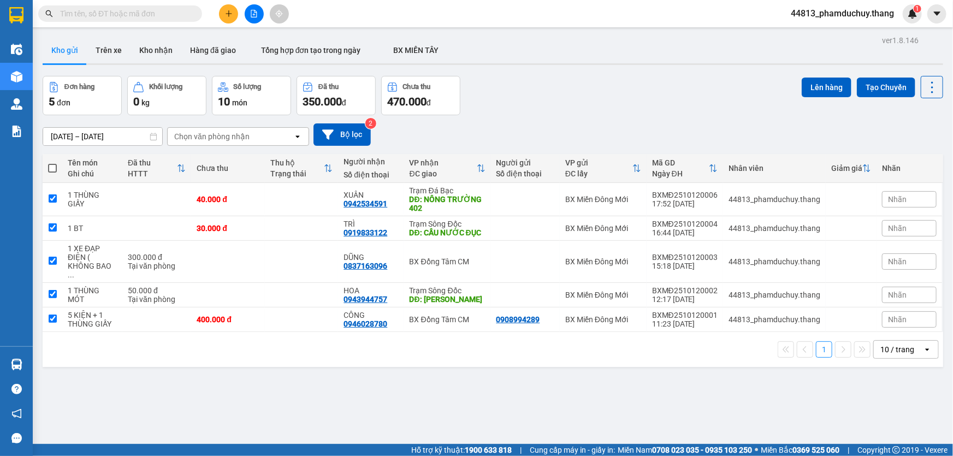
checkbox input "true"
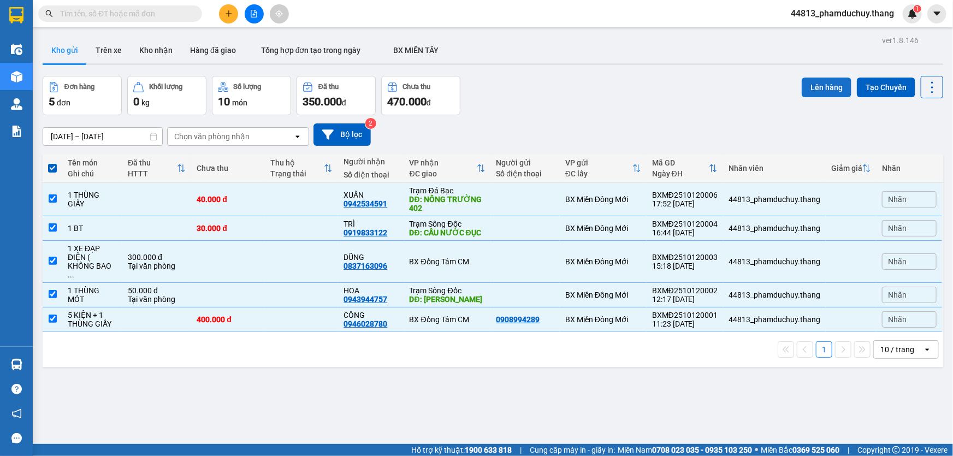
click at [823, 88] on button "Lên hàng" at bounding box center [826, 88] width 50 height 20
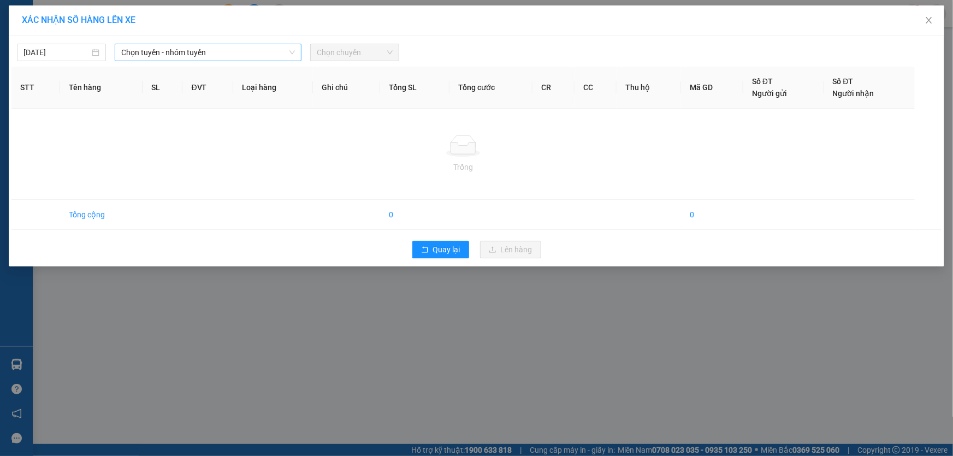
drag, startPoint x: 165, startPoint y: 52, endPoint x: 175, endPoint y: 57, distance: 11.0
click at [166, 52] on span "Chọn tuyến - nhóm tuyến" at bounding box center [208, 52] width 174 height 16
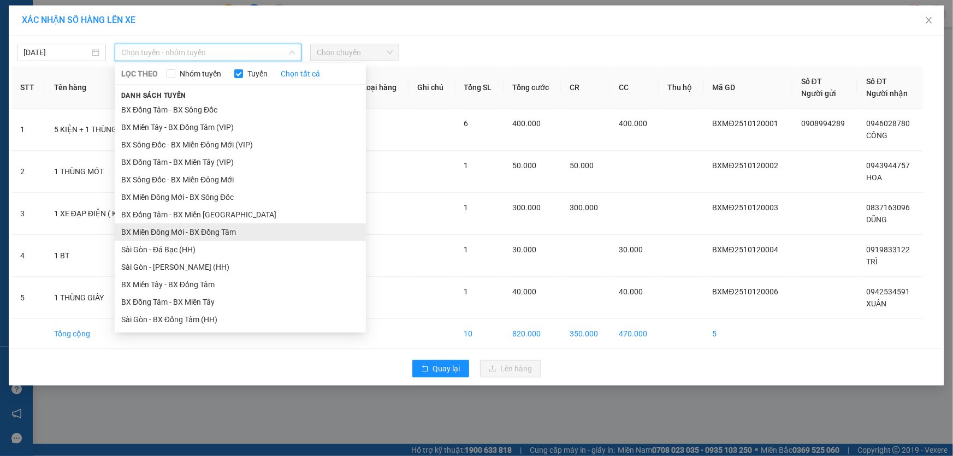
click at [176, 230] on li "BX Miền Đông Mới - BX Đồng Tâm" at bounding box center [240, 231] width 251 height 17
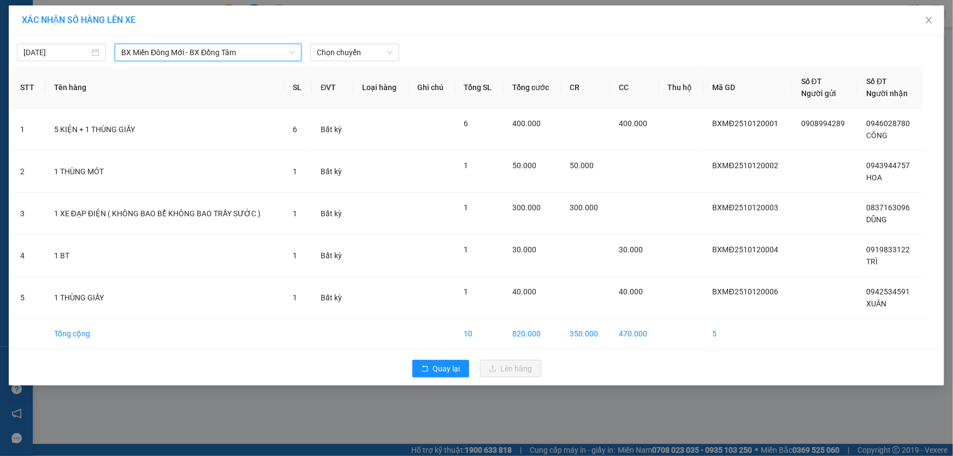
drag, startPoint x: 233, startPoint y: 60, endPoint x: 248, endPoint y: 55, distance: 16.2
click at [234, 60] on span "BX Miền Đông Mới - BX Đồng Tâm" at bounding box center [208, 52] width 174 height 16
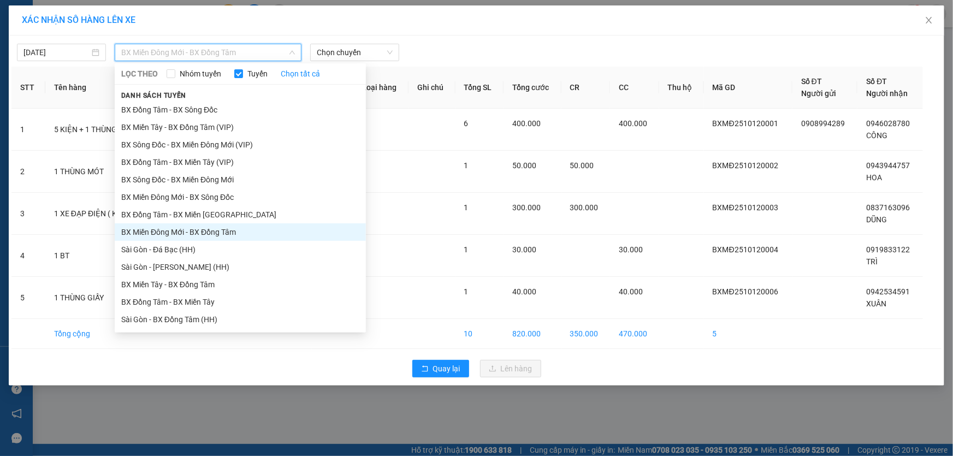
drag, startPoint x: 199, startPoint y: 198, endPoint x: 372, endPoint y: 106, distance: 195.6
click at [200, 197] on li "BX Miền Đông Mới - BX Sông Đốc" at bounding box center [240, 196] width 251 height 17
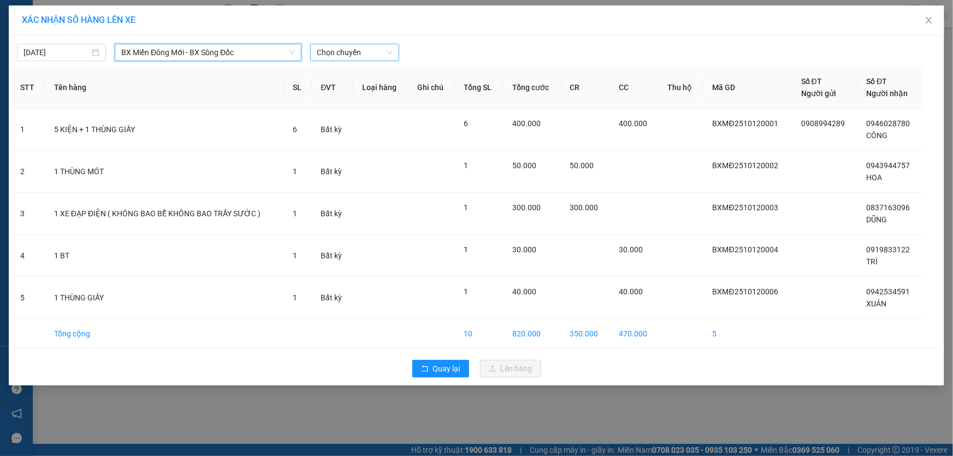
click at [358, 54] on span "Chọn chuyến" at bounding box center [355, 52] width 76 height 16
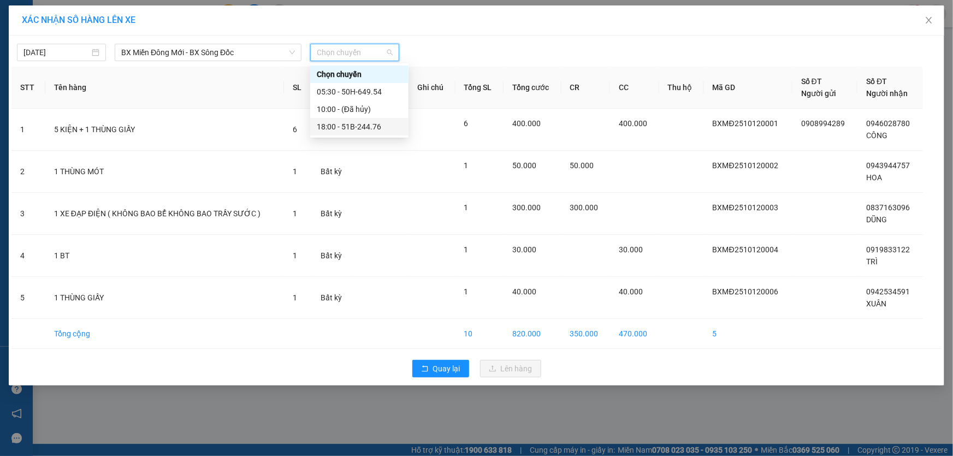
click at [344, 126] on div "18:00 - 51B-244.76" at bounding box center [359, 127] width 85 height 12
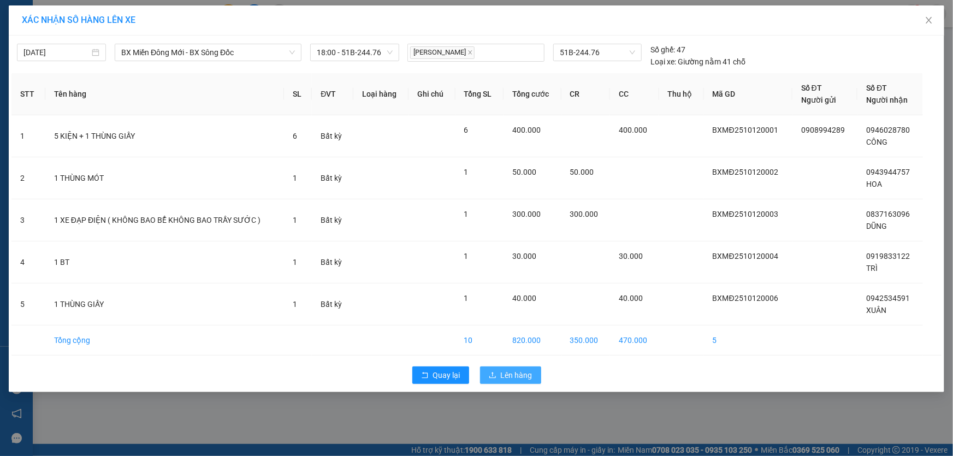
click at [511, 373] on span "Lên hàng" at bounding box center [517, 375] width 32 height 12
